Goal: Transaction & Acquisition: Obtain resource

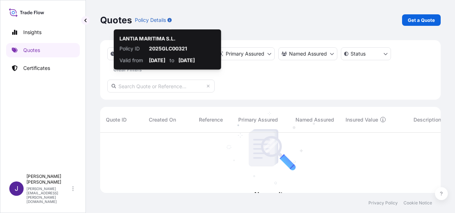
scroll to position [80, 335]
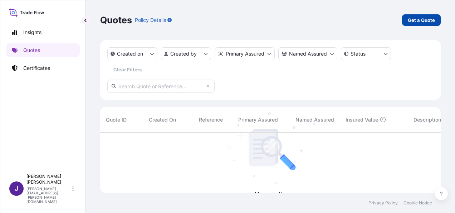
click at [420, 22] on p "Get a Quote" at bounding box center [421, 19] width 27 height 7
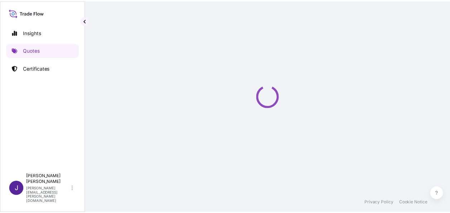
scroll to position [11, 0]
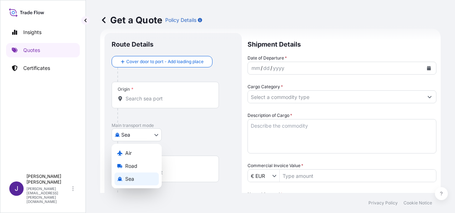
click at [143, 137] on body "Insights Quotes Certificates J [PERSON_NAME] [PERSON_NAME][EMAIL_ADDRESS][PERSO…" at bounding box center [227, 106] width 455 height 213
click at [135, 149] on div "Air" at bounding box center [137, 152] width 44 height 13
select select "Air"
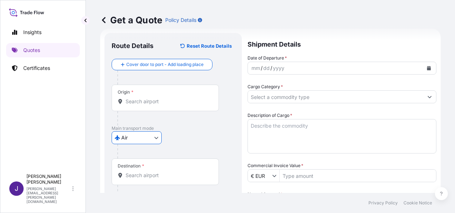
click at [163, 103] on input "Origin *" at bounding box center [168, 101] width 84 height 7
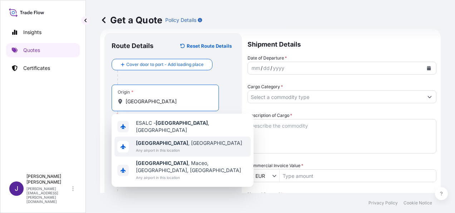
click at [175, 140] on span "[GEOGRAPHIC_DATA] , [GEOGRAPHIC_DATA]" at bounding box center [189, 142] width 106 height 7
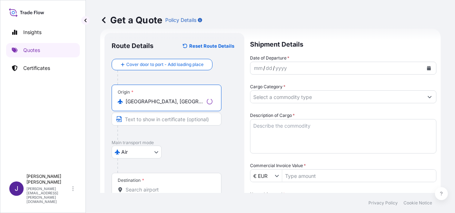
type input "[GEOGRAPHIC_DATA], [GEOGRAPHIC_DATA]"
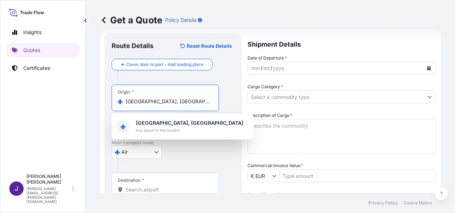
click at [151, 187] on input "Destination *" at bounding box center [168, 189] width 84 height 7
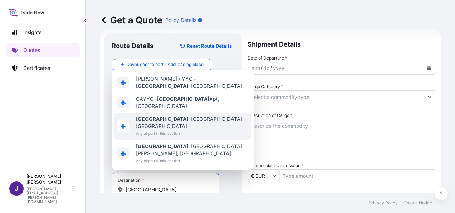
click at [167, 130] on span "[GEOGRAPHIC_DATA] , [GEOGRAPHIC_DATA], [GEOGRAPHIC_DATA]" at bounding box center [192, 122] width 112 height 14
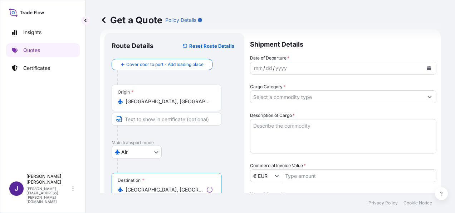
type input "[GEOGRAPHIC_DATA], [GEOGRAPHIC_DATA], [GEOGRAPHIC_DATA]"
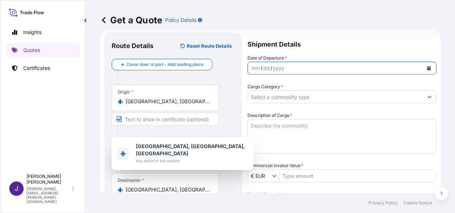
click at [424, 65] on button "Calendar" at bounding box center [428, 67] width 11 height 11
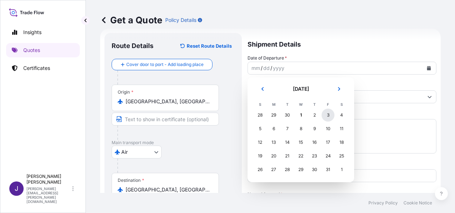
click at [330, 117] on div "3" at bounding box center [328, 114] width 13 height 13
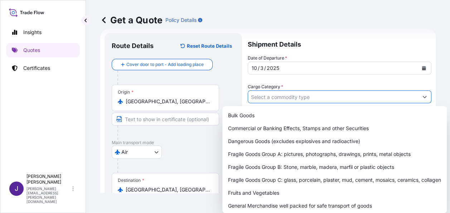
click at [289, 95] on input "Cargo Category *" at bounding box center [333, 96] width 170 height 13
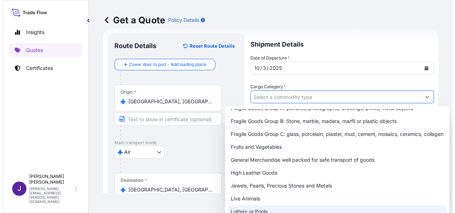
scroll to position [72, 0]
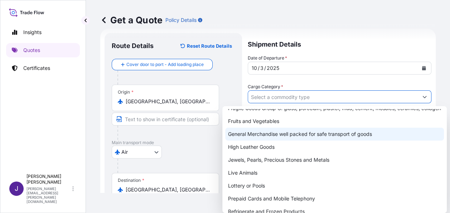
click at [271, 139] on div "General Merchandise well packed for safe transport of goods" at bounding box center [334, 133] width 219 height 13
type input "General Merchandise well packed for safe transport of goods"
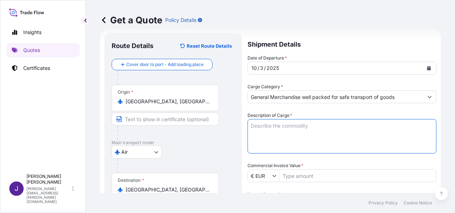
click at [279, 124] on textarea "Description of Cargo *" at bounding box center [342, 136] width 189 height 34
paste textarea "PISCINAS Y PISCINAS INFANTILES,"
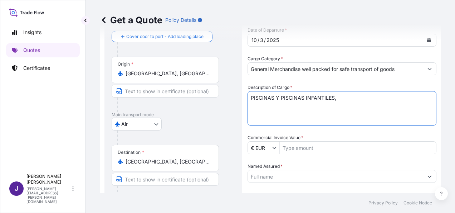
scroll to position [83, 0]
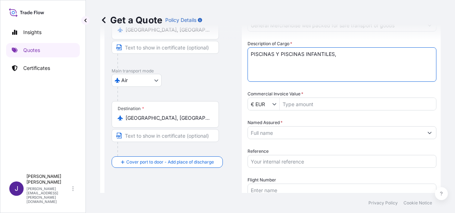
type textarea "PISCINAS Y PISCINAS INFANTILES,"
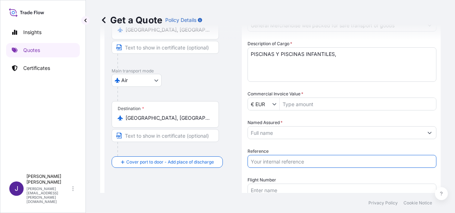
click at [276, 161] on input "Reference" at bounding box center [342, 161] width 189 height 13
type input "57662"
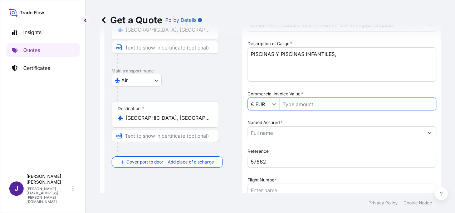
click at [297, 103] on input "Commercial Invoice Value *" at bounding box center [358, 103] width 156 height 13
type input "2,217.56"
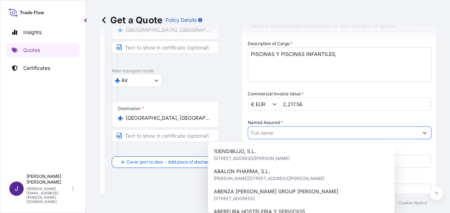
click at [276, 125] on div "Named Assured *" at bounding box center [340, 129] width 184 height 20
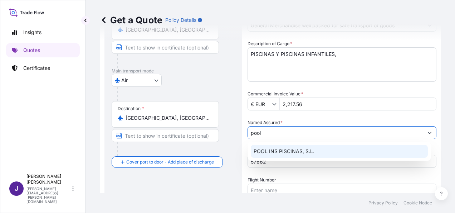
click at [280, 150] on span "POOL INS PISCINAS, S.L." at bounding box center [284, 150] width 61 height 7
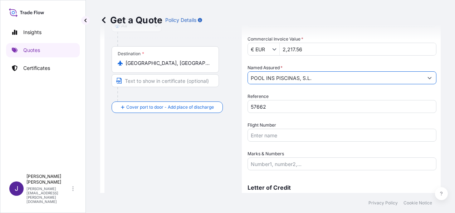
scroll to position [155, 0]
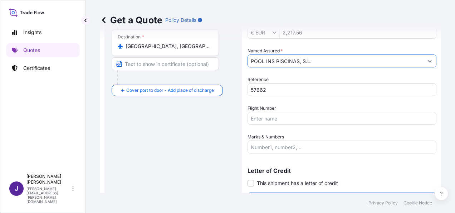
type input "POOL INS PISCINAS, S.L."
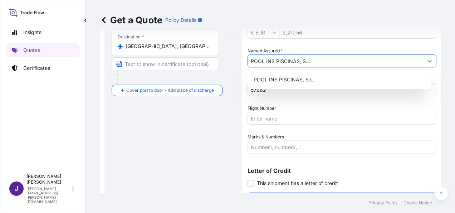
click at [264, 120] on input "Flight Number" at bounding box center [342, 118] width 189 height 13
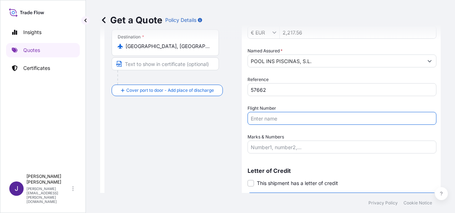
paste input "AC6263T"
type input "AC6263T"
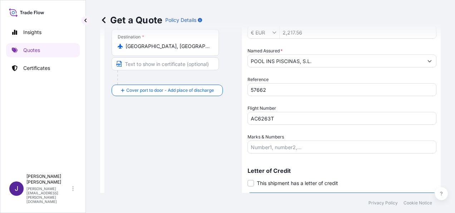
click at [256, 183] on label "This shipment has a letter of credit" at bounding box center [293, 183] width 91 height 8
click at [248, 179] on input "This shipment has a letter of credit" at bounding box center [248, 179] width 0 height 0
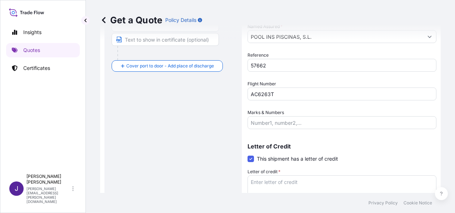
scroll to position [190, 0]
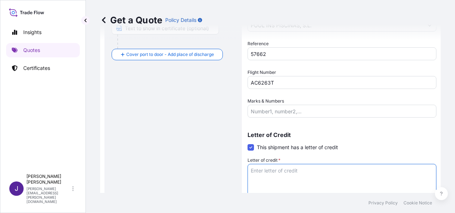
click at [265, 172] on textarea "Letter of credit *" at bounding box center [342, 181] width 189 height 34
paste textarea "POOL INS PISCINAS SL [STREET_ADDRESS][PERSON_NAME]"
type textarea "POOL INS PISCINAS SL [STREET_ADDRESS][PERSON_NAME]"
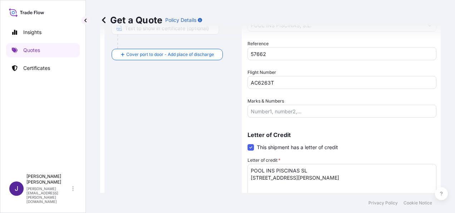
click at [175, 109] on div "Route Details Reset Route Details Cover door to port - Add loading place Place …" at bounding box center [173, 39] width 123 height 357
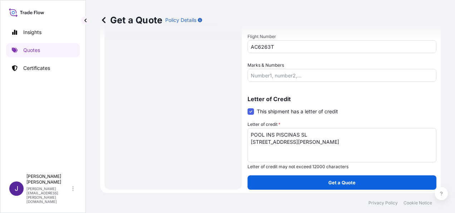
scroll to position [227, 0]
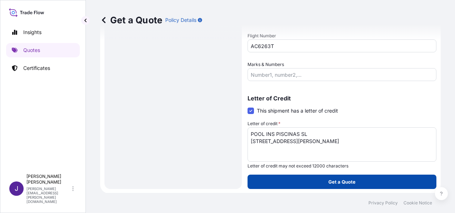
click at [336, 185] on button "Get a Quote" at bounding box center [342, 181] width 189 height 14
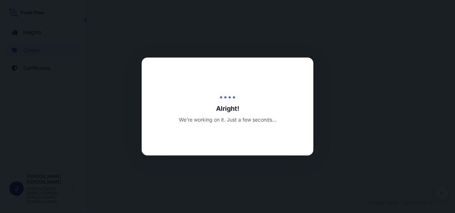
select select "Air"
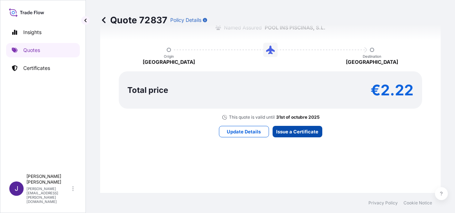
scroll to position [677, 0]
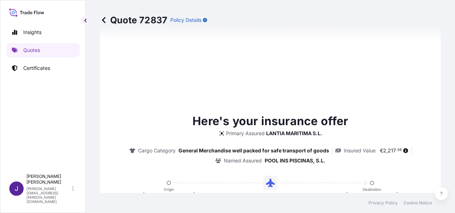
type input "[DATE]"
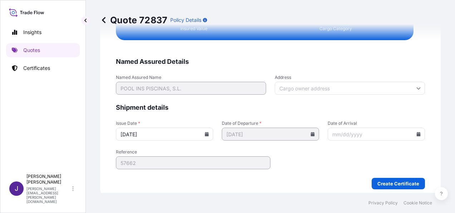
scroll to position [1441, 0]
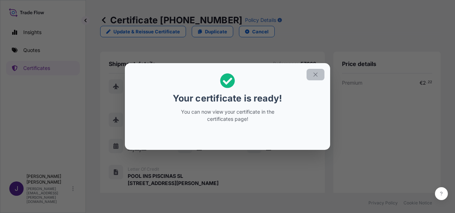
click at [318, 74] on icon "button" at bounding box center [315, 74] width 6 height 6
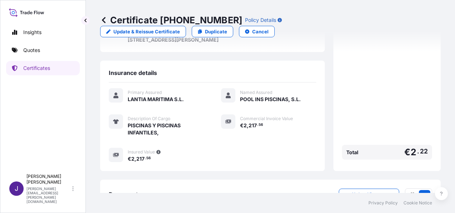
scroll to position [177, 0]
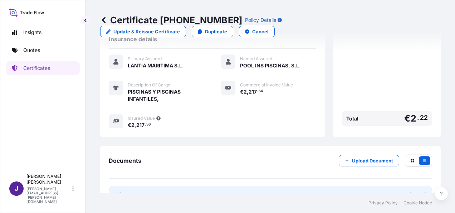
click at [211, 185] on link "PDF Certificate [DATE]" at bounding box center [271, 194] width 324 height 19
